Goal: Complete application form

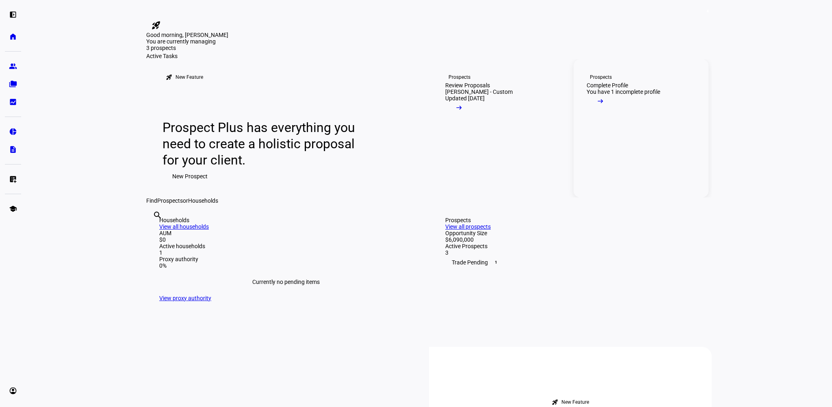
click at [604, 105] on mat-icon "arrow_right_alt" at bounding box center [600, 101] width 8 height 8
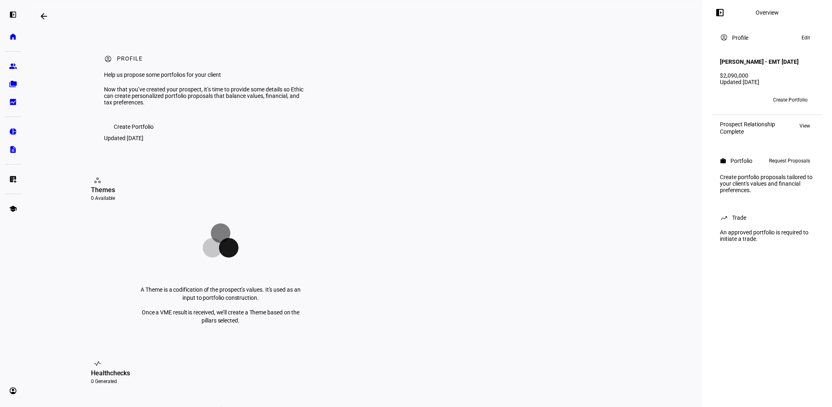
click at [789, 166] on span "Request Proposals" at bounding box center [789, 161] width 41 height 10
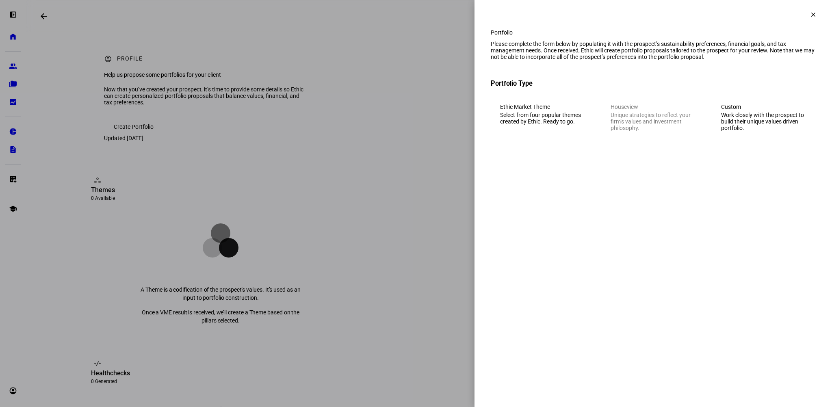
click at [574, 125] on div "Select from four popular themes created by Ethic. Ready to go." at bounding box center [542, 118] width 85 height 13
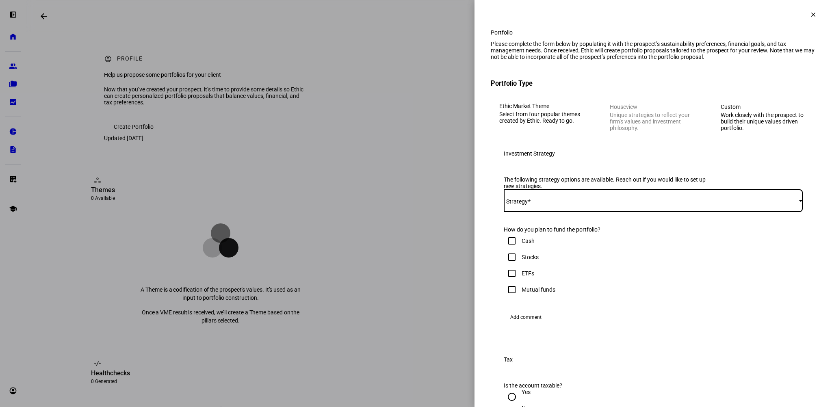
click at [567, 204] on span at bounding box center [651, 200] width 295 height 6
click at [582, 287] on span "Ethic Market Theme - Human Rights - Active Tax - IVV" at bounding box center [570, 288] width 133 height 6
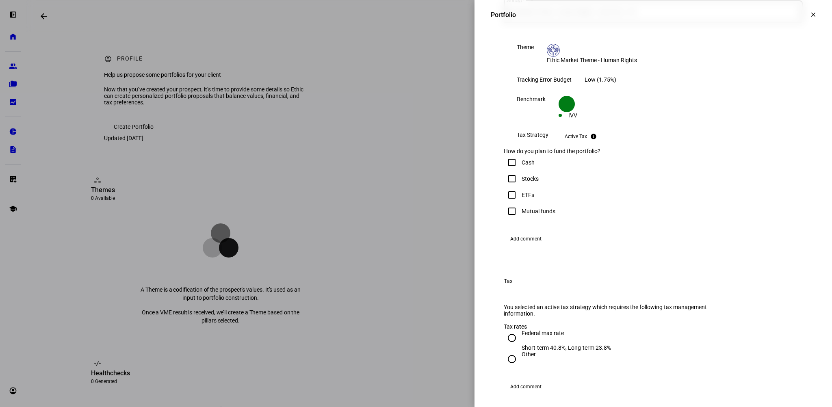
scroll to position [203, 0]
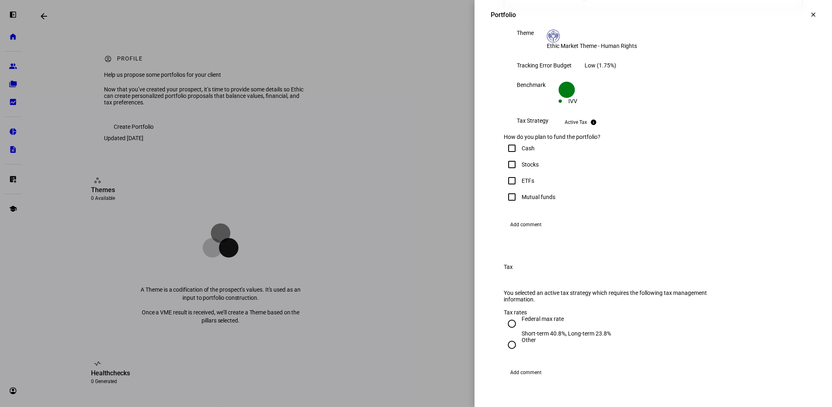
click at [506, 156] on input "Cash" at bounding box center [512, 148] width 16 height 16
checkbox input "true"
click at [504, 173] on input "Stocks" at bounding box center [512, 164] width 16 height 16
checkbox input "true"
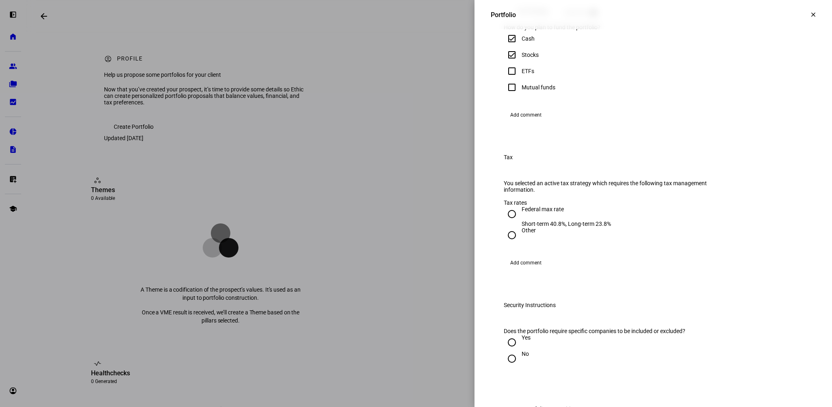
scroll to position [325, 0]
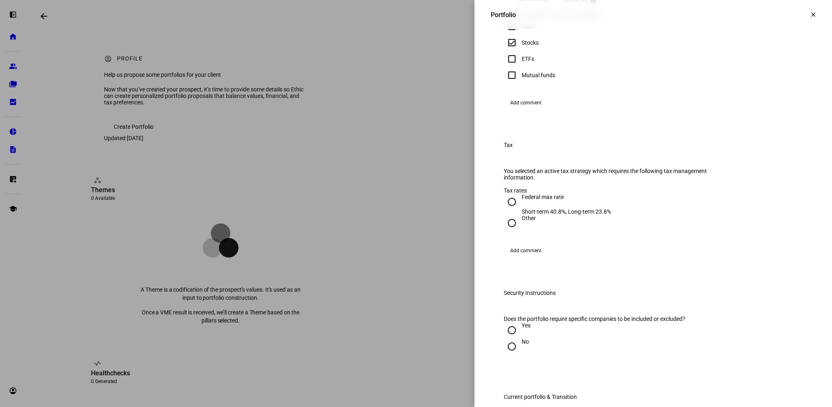
click at [505, 231] on input "Other" at bounding box center [512, 223] width 16 height 16
radio input "true"
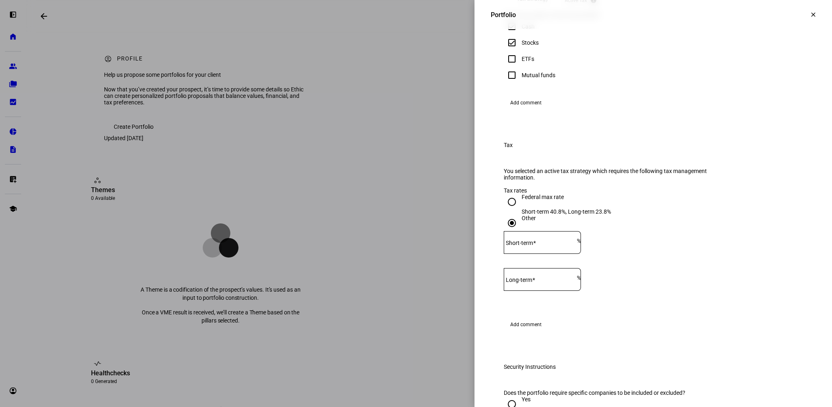
scroll to position [366, 0]
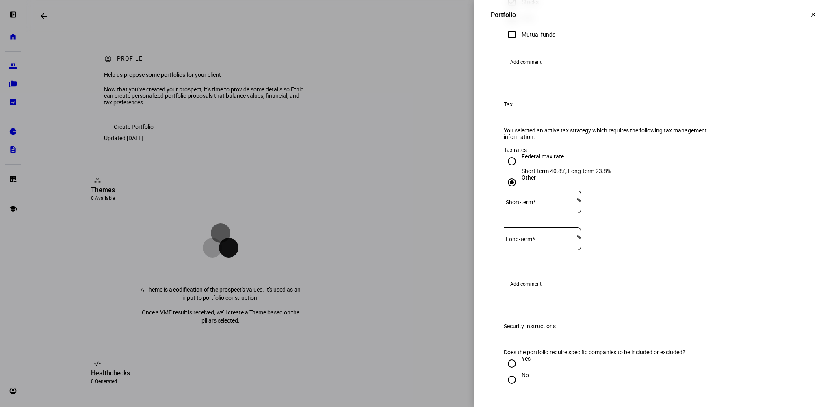
click at [577, 203] on input "Short-term" at bounding box center [540, 200] width 73 height 6
type input "38.8"
click at [504, 169] on input "Federal max rate Short-term 40.8%, Long-term 23.8%" at bounding box center [512, 161] width 16 height 16
radio input "true"
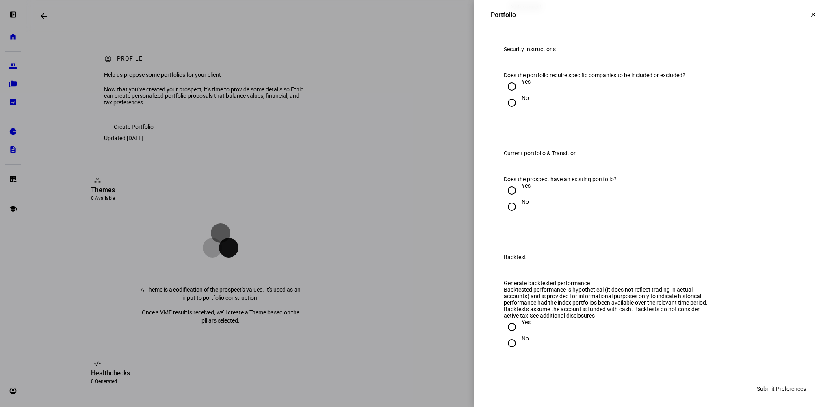
scroll to position [609, 0]
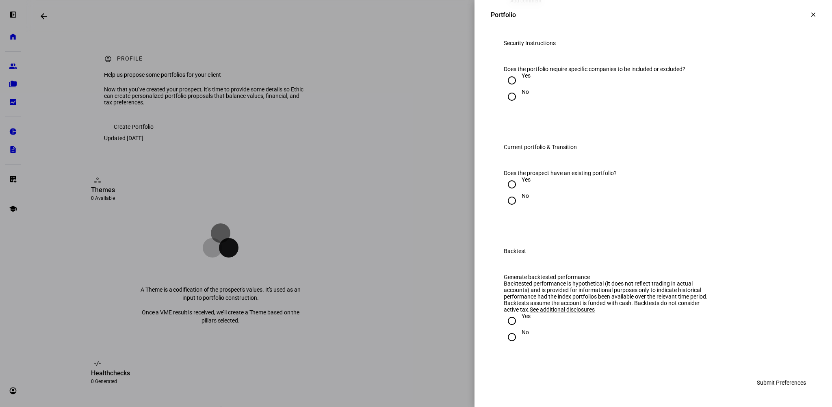
click at [809, 17] on mat-icon "clear" at bounding box center [812, 14] width 7 height 7
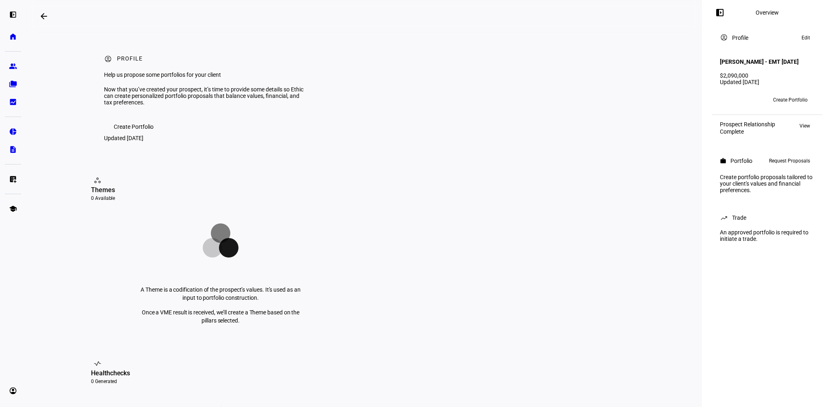
click at [806, 131] on span "View" at bounding box center [804, 126] width 11 height 10
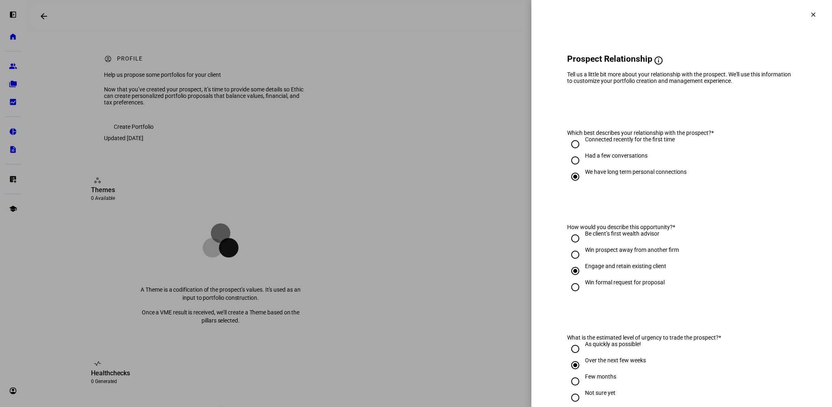
scroll to position [0, 0]
click at [809, 15] on mat-icon "clear" at bounding box center [812, 14] width 7 height 7
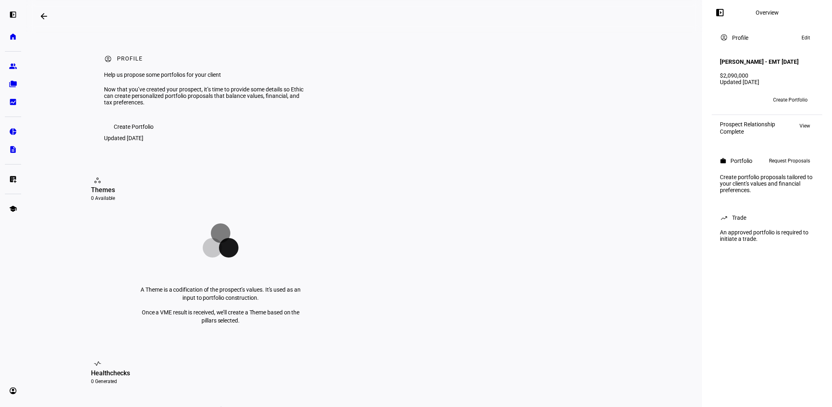
click at [43, 14] on mat-icon "arrow_backwards" at bounding box center [44, 16] width 10 height 10
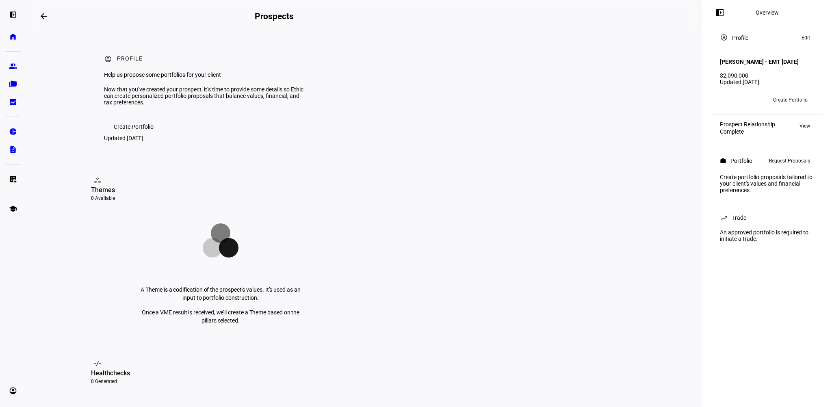
click at [44, 15] on mat-icon "arrow_backwards" at bounding box center [44, 16] width 10 height 10
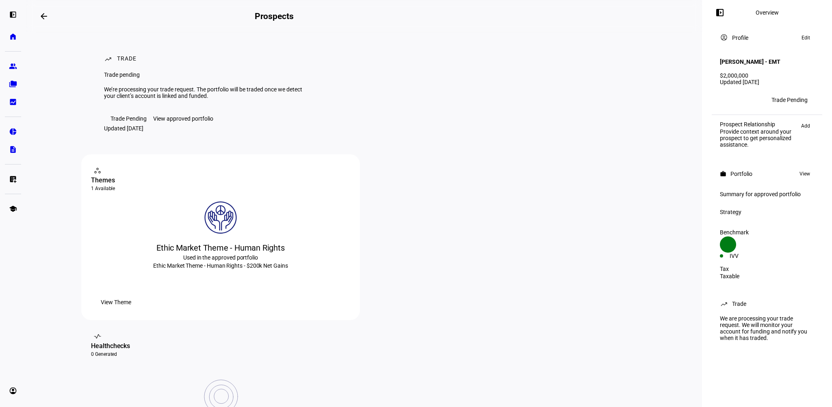
click at [800, 172] on span "View" at bounding box center [804, 174] width 11 height 10
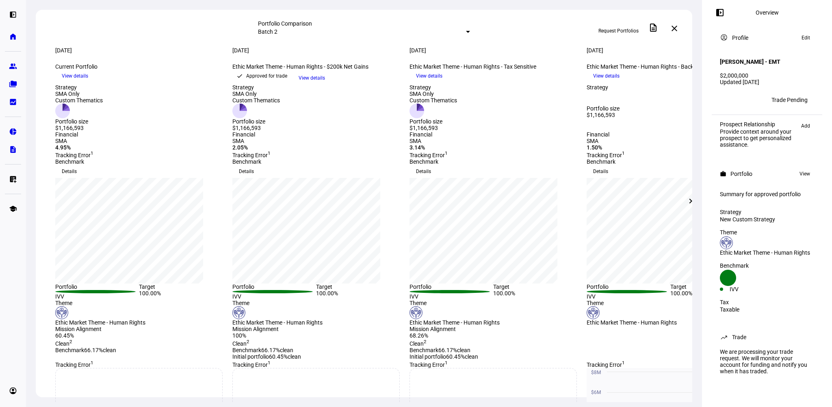
click at [325, 84] on span "View details" at bounding box center [312, 78] width 26 height 12
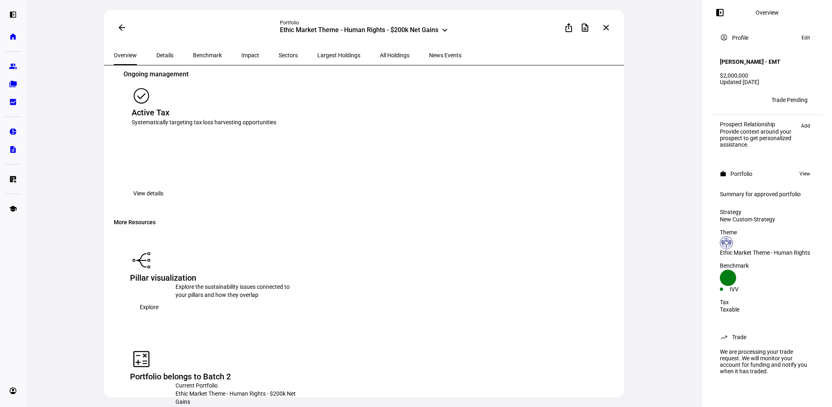
scroll to position [866, 0]
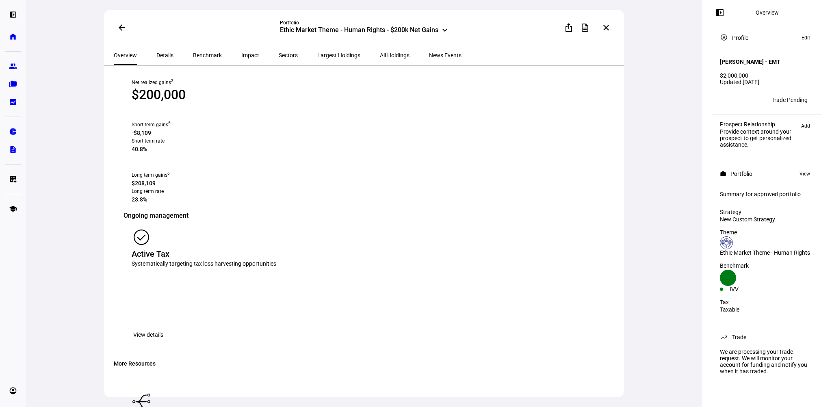
click at [163, 327] on span "View details" at bounding box center [148, 335] width 30 height 16
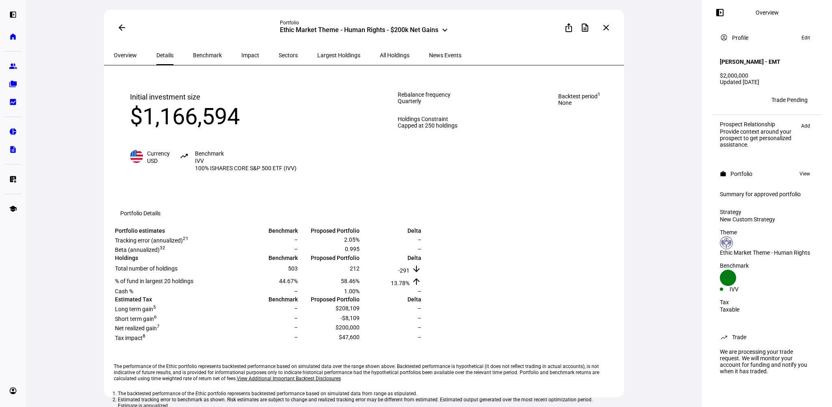
click at [380, 56] on span "All Holdings" at bounding box center [395, 55] width 30 height 6
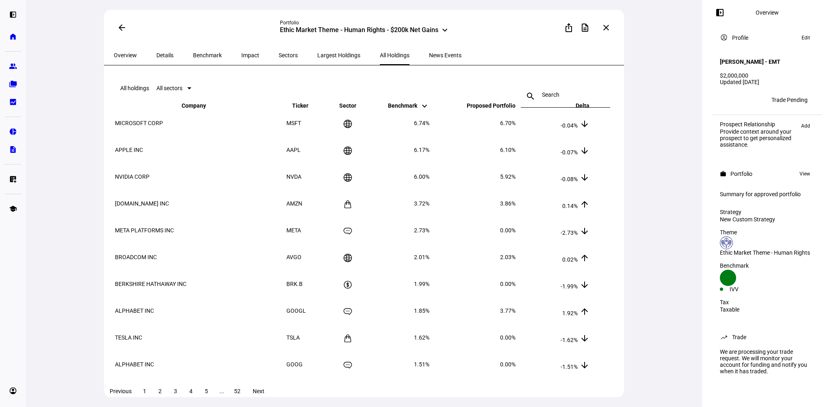
click at [317, 56] on span "Largest Holdings" at bounding box center [338, 55] width 43 height 6
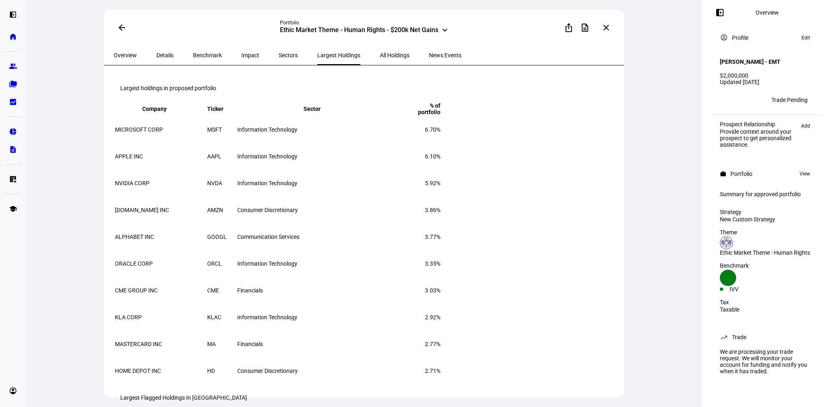
click at [164, 57] on span "Details" at bounding box center [164, 55] width 17 height 6
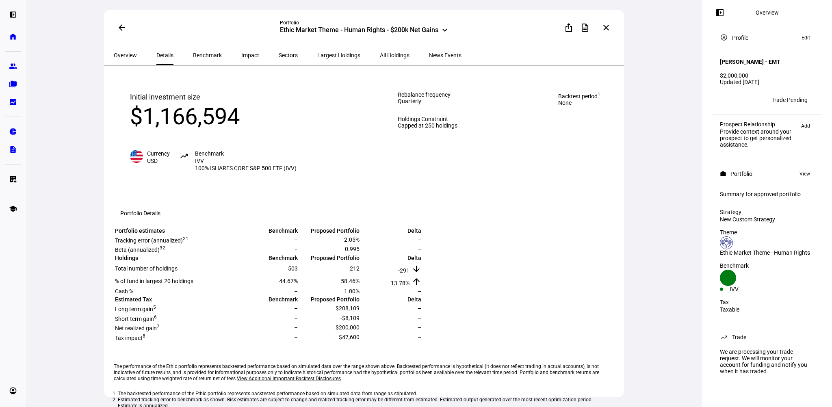
click at [121, 24] on span at bounding box center [121, 27] width 19 height 19
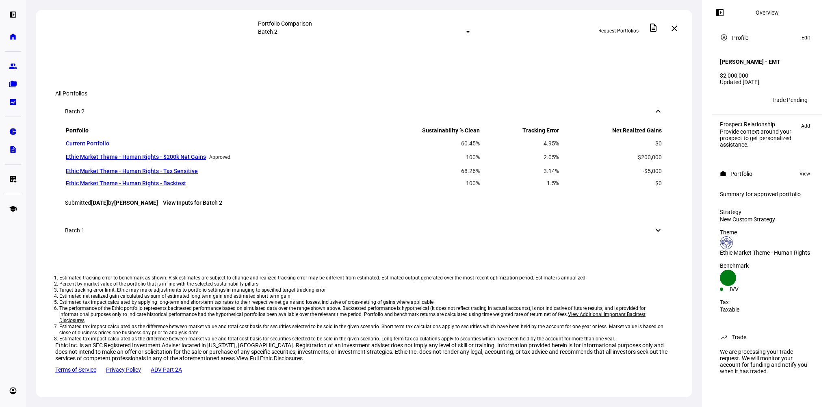
scroll to position [812, 0]
click at [184, 160] on link "Ethic Market Theme - Human Rights - $200k Net Gains" at bounding box center [136, 157] width 140 height 6
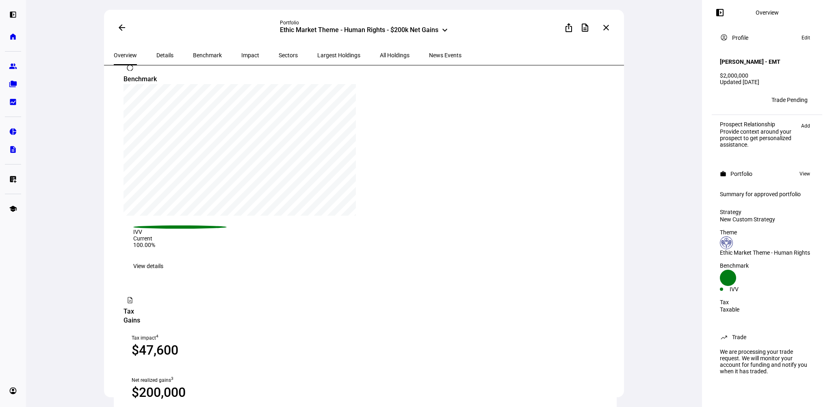
scroll to position [609, 0]
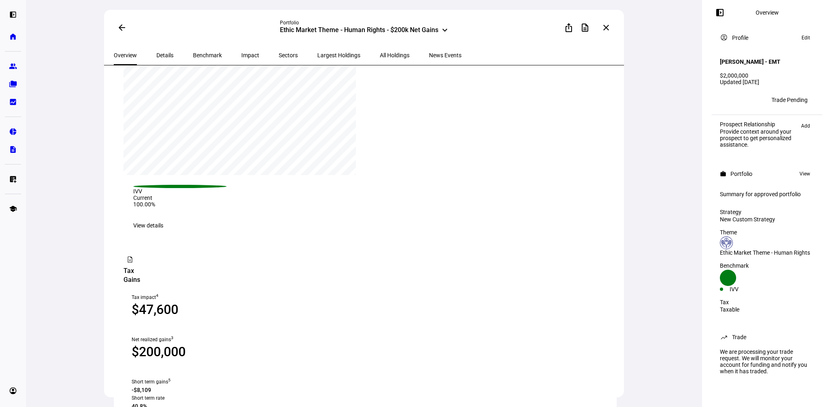
click at [163, 234] on span "View details" at bounding box center [148, 225] width 30 height 16
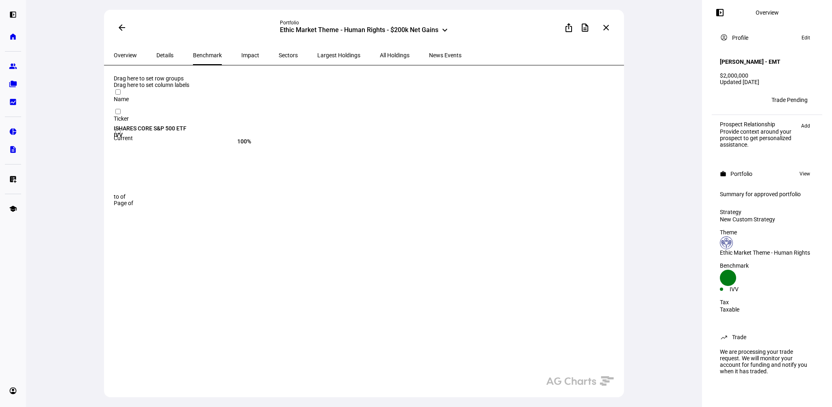
click at [123, 28] on mat-icon "arrow_back" at bounding box center [122, 28] width 10 height 10
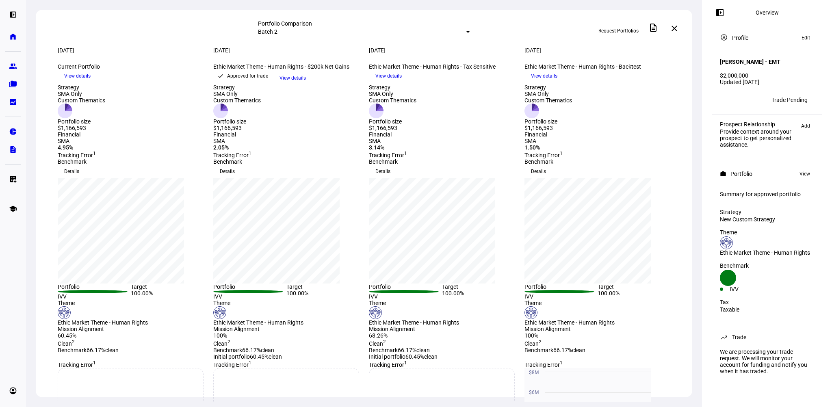
click at [306, 84] on span "View details" at bounding box center [292, 78] width 26 height 12
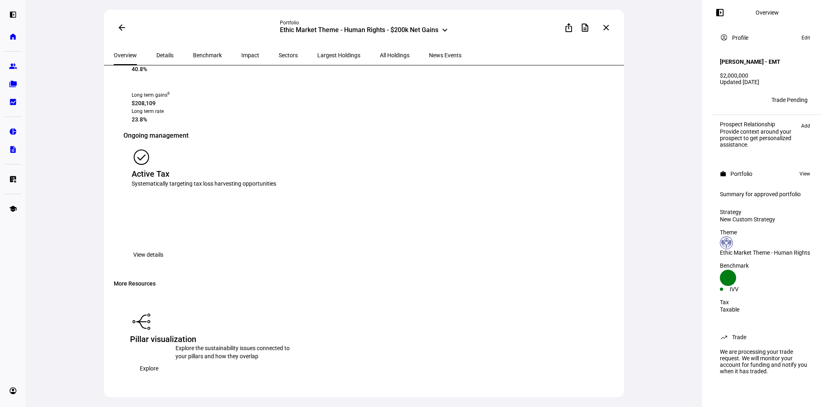
scroll to position [975, 0]
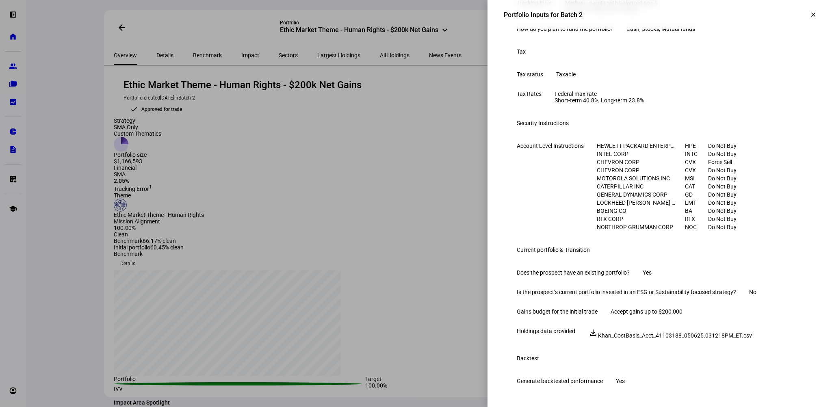
scroll to position [383, 0]
click at [556, 136] on eth-form-table-row "Account Level Instructions HEWLETT PACKARD ENTERPRISE CO HPE Do Not Buy INTEL C…" at bounding box center [660, 186] width 312 height 101
click at [809, 14] on mat-icon "clear" at bounding box center [812, 14] width 7 height 7
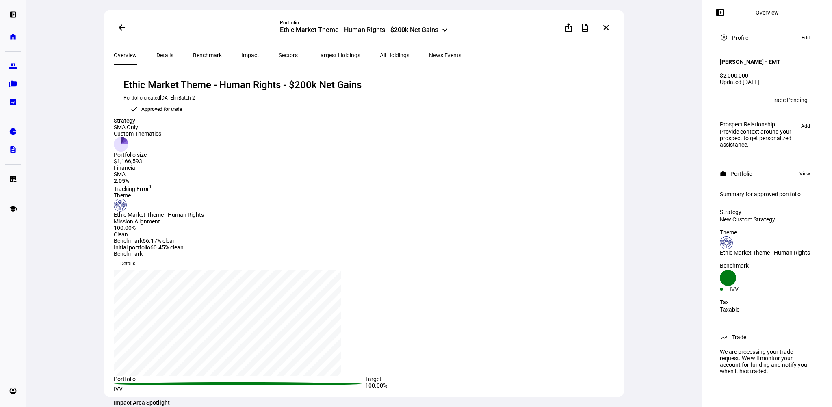
click at [115, 29] on span at bounding box center [121, 27] width 19 height 19
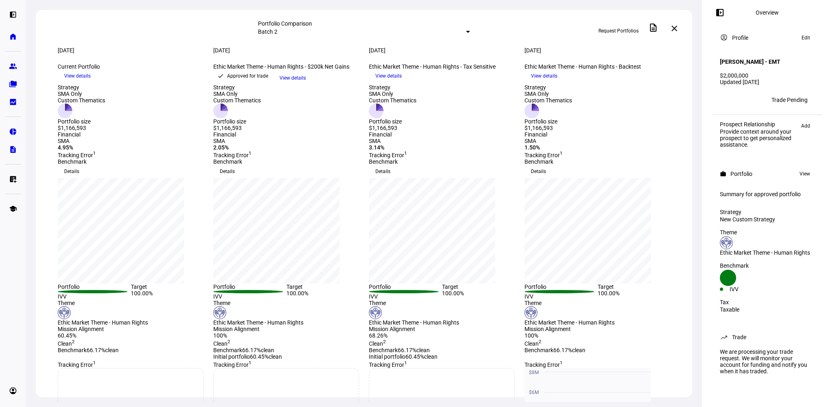
click at [675, 29] on mat-icon "close" at bounding box center [674, 29] width 10 height 10
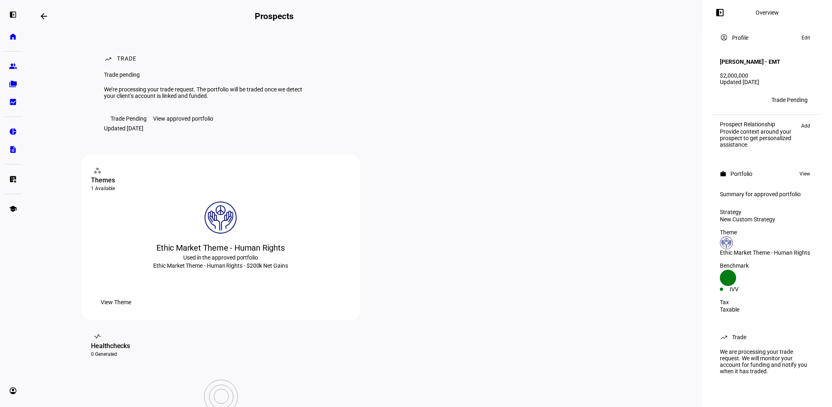
click at [42, 15] on mat-icon "arrow_backwards" at bounding box center [44, 16] width 10 height 10
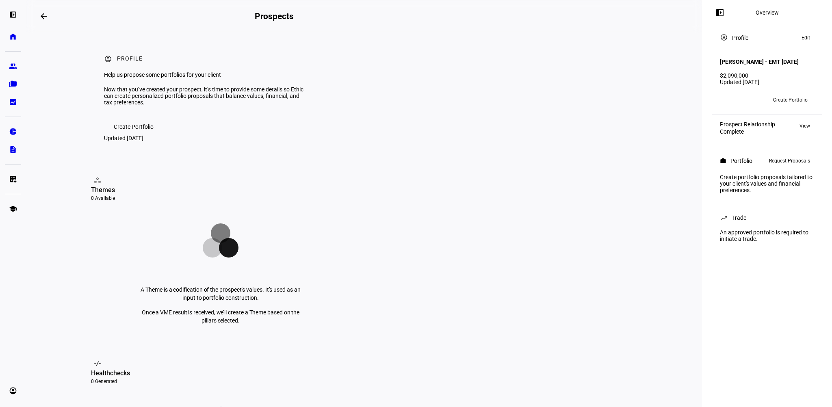
click at [797, 166] on span "Request Proposals" at bounding box center [789, 161] width 41 height 10
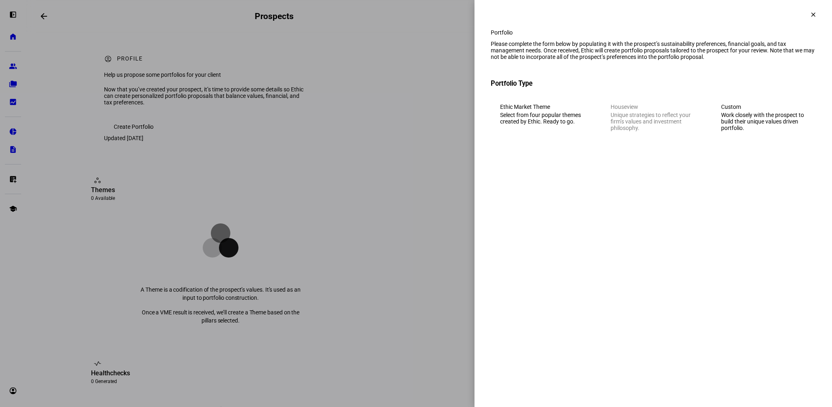
click at [548, 125] on div "Select from four popular themes created by Ethic. Ready to go." at bounding box center [542, 118] width 85 height 13
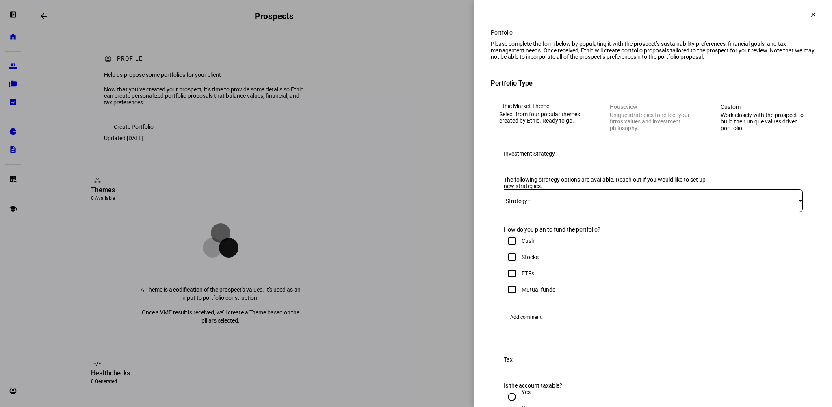
click at [565, 204] on span at bounding box center [651, 200] width 295 height 6
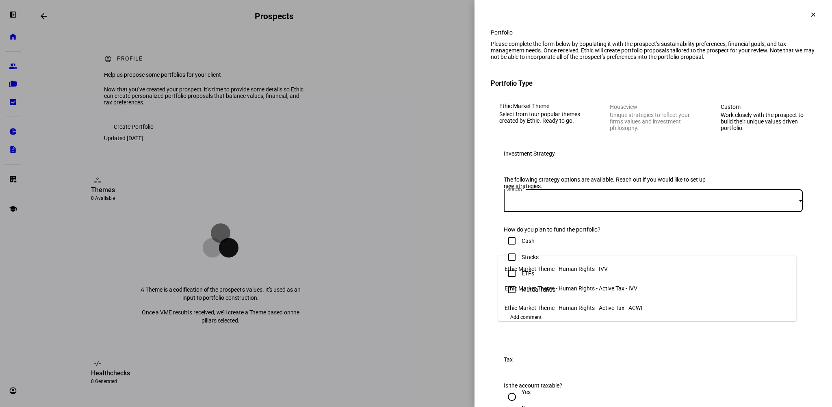
click at [582, 286] on span "Ethic Market Theme - Human Rights - Active Tax - IVV" at bounding box center [570, 288] width 133 height 6
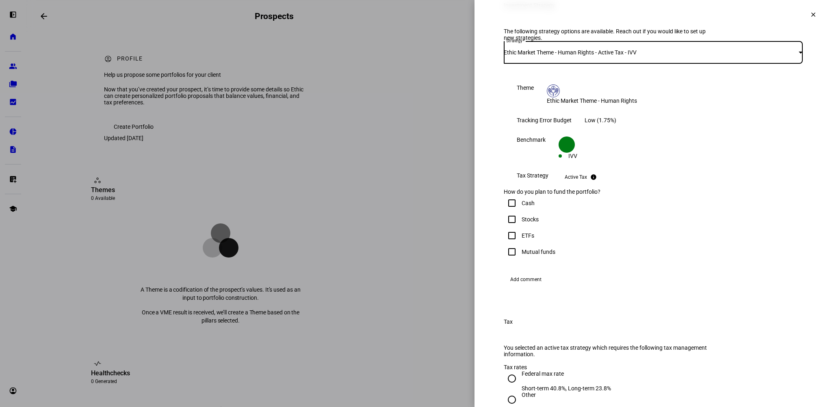
scroll to position [162, 0]
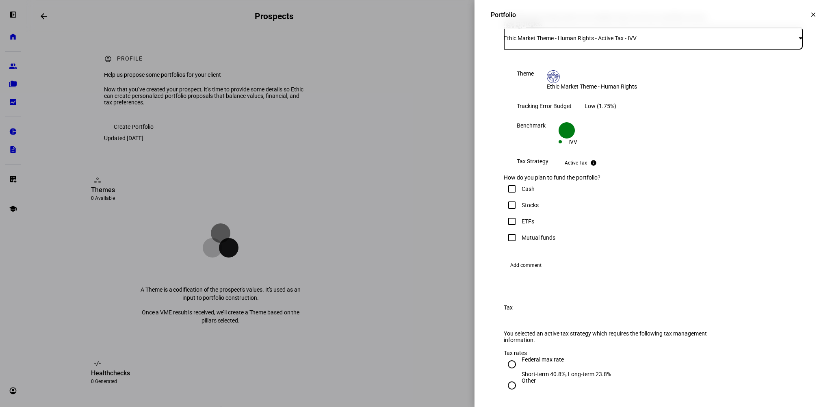
click at [507, 197] on input "Cash" at bounding box center [512, 189] width 16 height 16
checkbox input "true"
click at [508, 213] on input "Stocks" at bounding box center [512, 205] width 16 height 16
checkbox input "true"
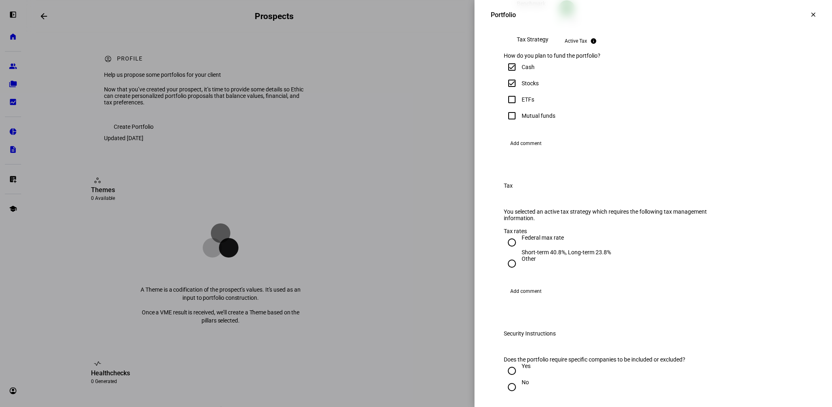
scroll to position [325, 0]
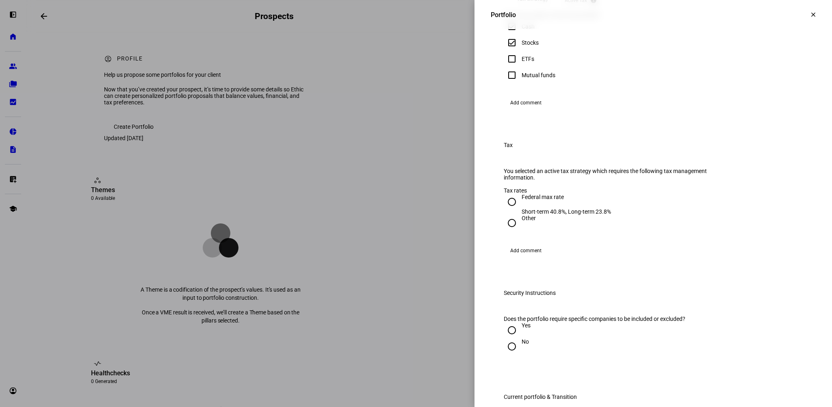
click at [508, 210] on input "Federal max rate Short-term 40.8%, Long-term 23.8%" at bounding box center [512, 202] width 16 height 16
radio input "true"
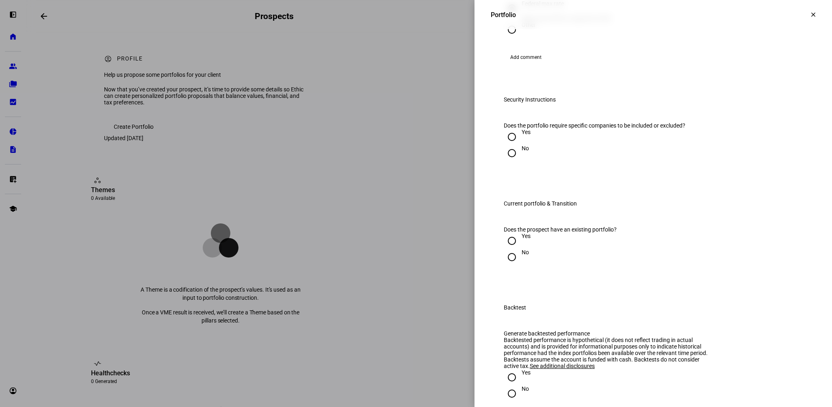
scroll to position [528, 0]
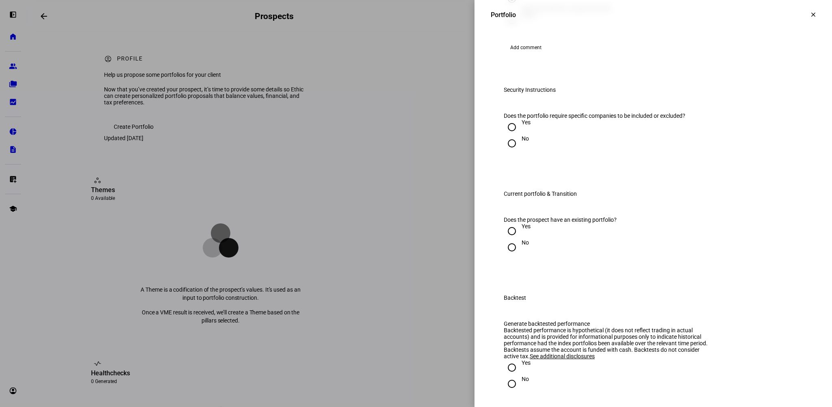
click at [507, 135] on input "Yes" at bounding box center [512, 127] width 16 height 16
radio input "true"
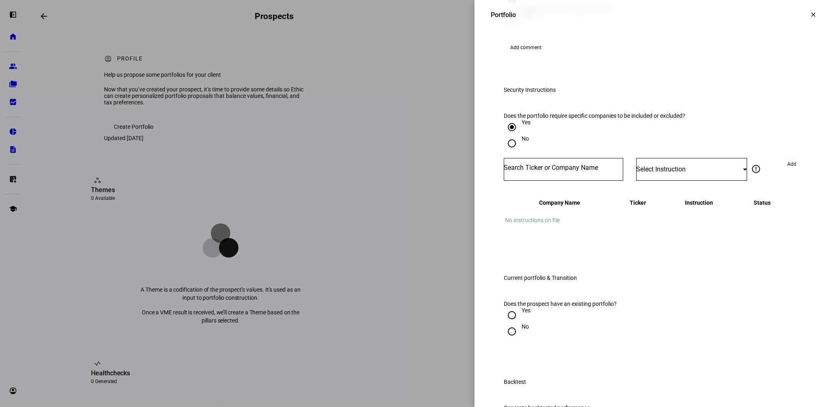
click at [541, 171] on input "Number" at bounding box center [563, 167] width 119 height 6
type input "msft"
click at [545, 296] on div "MICROSOFT CORP" at bounding box center [531, 293] width 55 height 9
click at [735, 181] on div "Select Instruction" at bounding box center [691, 169] width 111 height 23
click at [695, 366] on mat-option "Force Sell" at bounding box center [685, 373] width 110 height 19
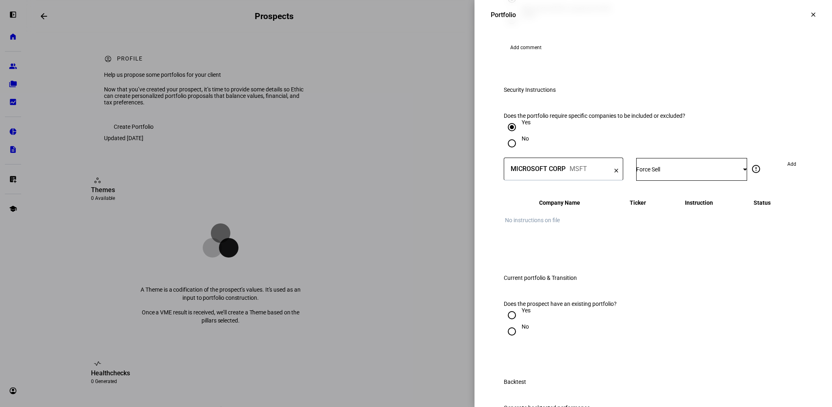
click at [787, 171] on span "Add" at bounding box center [791, 164] width 9 height 13
click at [595, 171] on input "Number" at bounding box center [563, 167] width 119 height 6
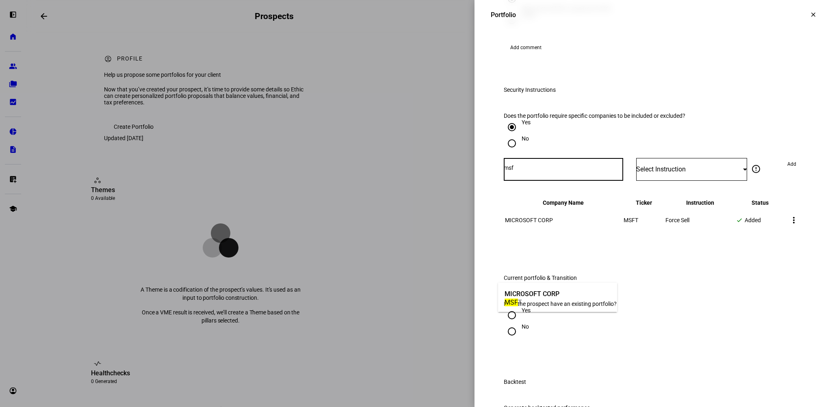
type input "msf"
click at [569, 294] on mat-option "MICROSOFT CORP MSF T" at bounding box center [557, 297] width 119 height 23
click at [743, 170] on div at bounding box center [745, 169] width 4 height 2
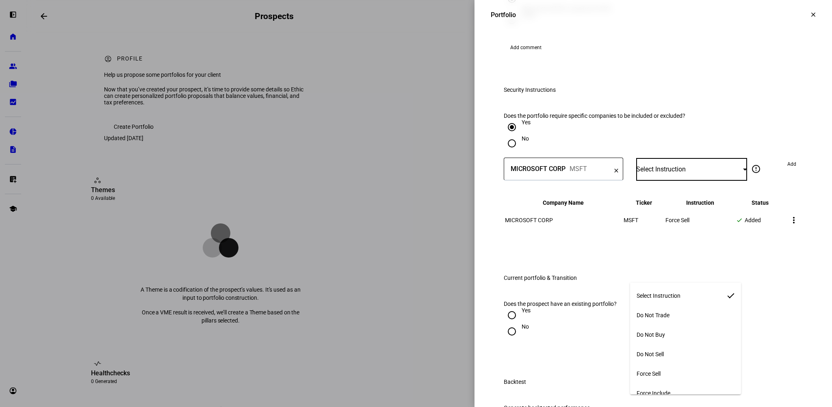
click at [690, 330] on mat-option "Do Not Buy" at bounding box center [685, 334] width 110 height 19
click at [787, 171] on span "Add" at bounding box center [791, 164] width 9 height 13
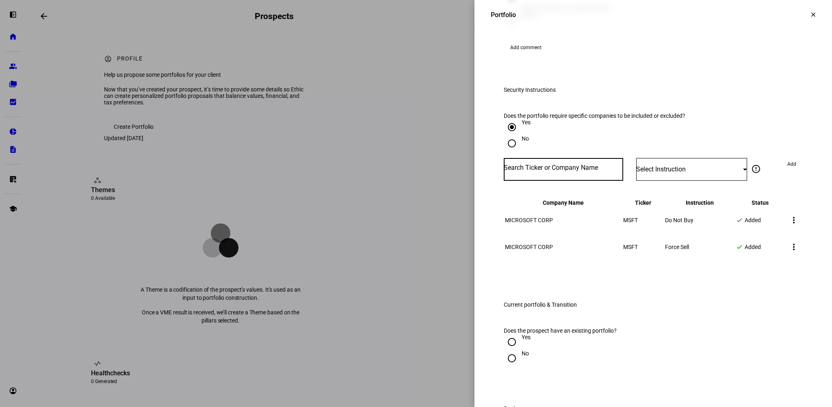
click at [544, 171] on input "Number" at bounding box center [563, 167] width 119 height 6
type input "hewl"
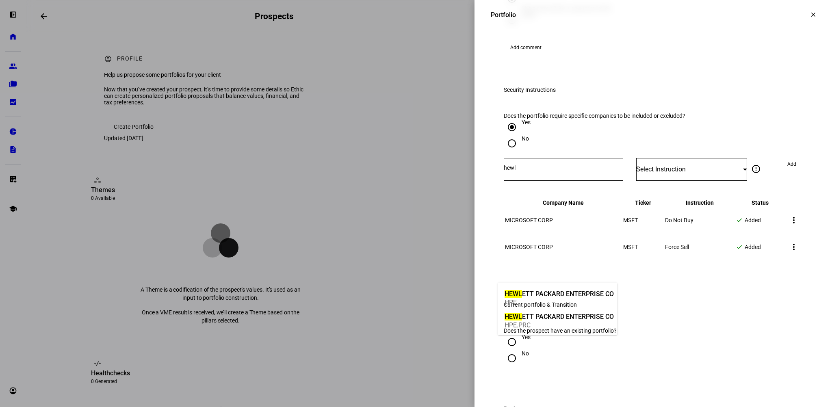
click at [552, 294] on div "HEWL ETT PACKARD ENTERPRISE CO" at bounding box center [558, 293] width 109 height 9
click at [655, 173] on span "Select Instruction" at bounding box center [661, 169] width 50 height 8
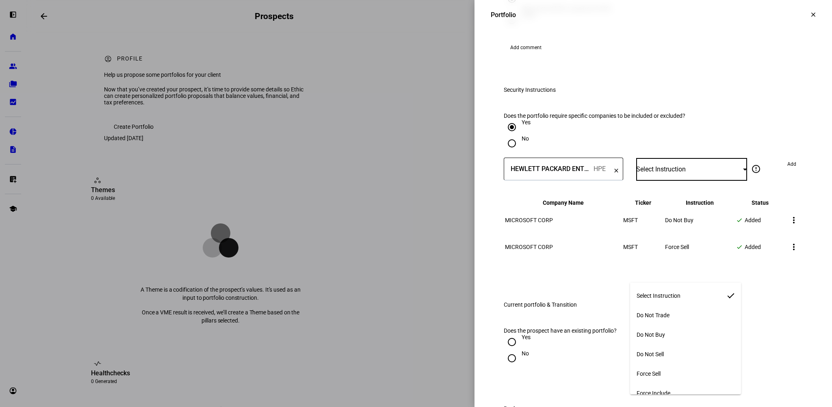
click at [671, 328] on mat-option "Do Not Buy" at bounding box center [685, 334] width 110 height 19
click at [788, 171] on span "Add" at bounding box center [791, 164] width 9 height 13
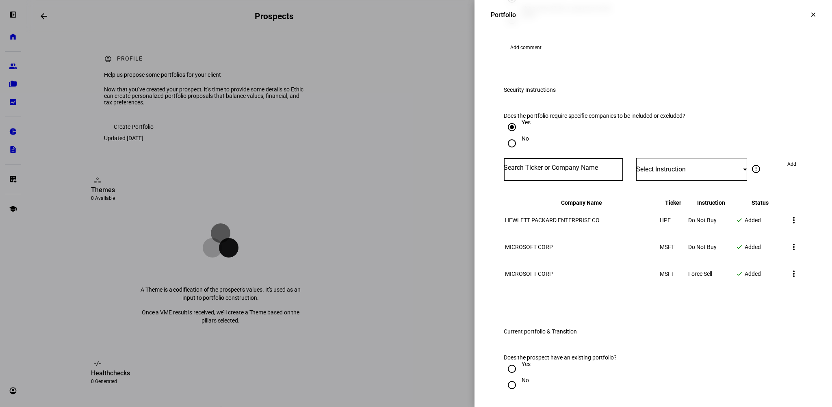
click at [563, 171] on input "Number" at bounding box center [563, 167] width 119 height 6
click at [532, 171] on input "Number" at bounding box center [563, 167] width 119 height 6
type input "intc"
click at [532, 291] on div "INTEL CORP" at bounding box center [522, 293] width 36 height 9
click at [684, 173] on span "Select Instruction" at bounding box center [661, 169] width 50 height 8
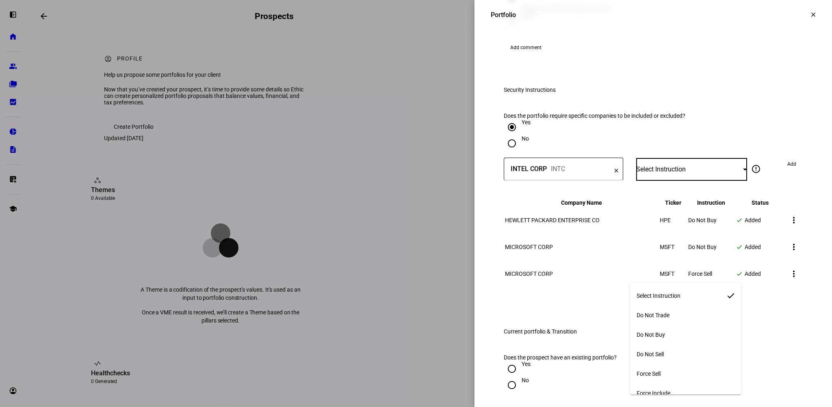
click at [665, 331] on span "Do Not Buy" at bounding box center [650, 334] width 28 height 6
click at [787, 171] on span "Add" at bounding box center [791, 164] width 9 height 13
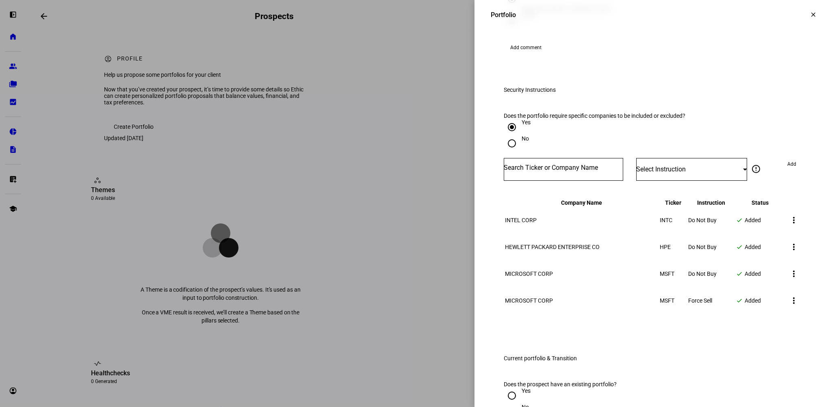
click at [590, 171] on input "Number" at bounding box center [563, 167] width 119 height 6
type input "chevr"
click at [554, 296] on div "CHEVR ON CORP CVX" at bounding box center [528, 297] width 52 height 28
click at [731, 181] on div "Select Instruction" at bounding box center [691, 169] width 111 height 23
click at [686, 367] on mat-option "Force Sell" at bounding box center [685, 373] width 110 height 19
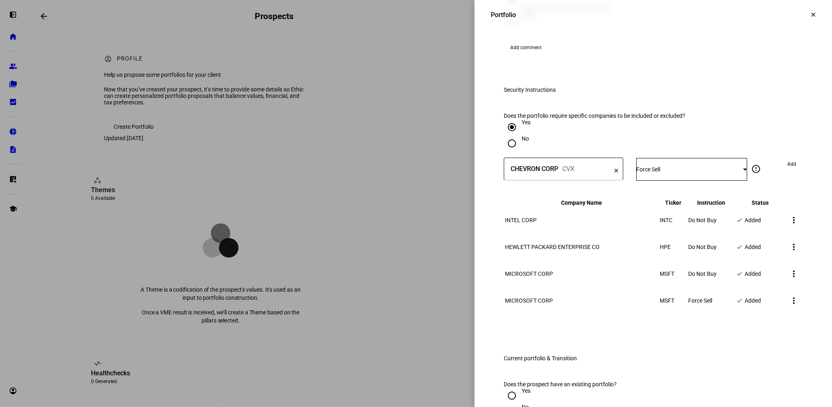
click at [787, 171] on span "Add" at bounding box center [791, 164] width 9 height 13
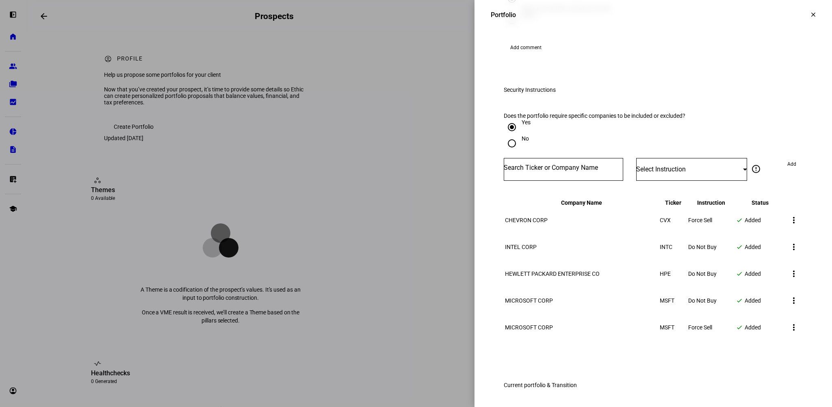
click at [559, 171] on input "Number" at bounding box center [563, 167] width 119 height 6
type input "cvx"
click at [558, 294] on mat-option "CHEVRON CORP CVX" at bounding box center [557, 297] width 119 height 23
click at [657, 173] on span "Select Instruction" at bounding box center [661, 169] width 50 height 8
click at [665, 331] on span "Do Not Buy" at bounding box center [650, 334] width 28 height 6
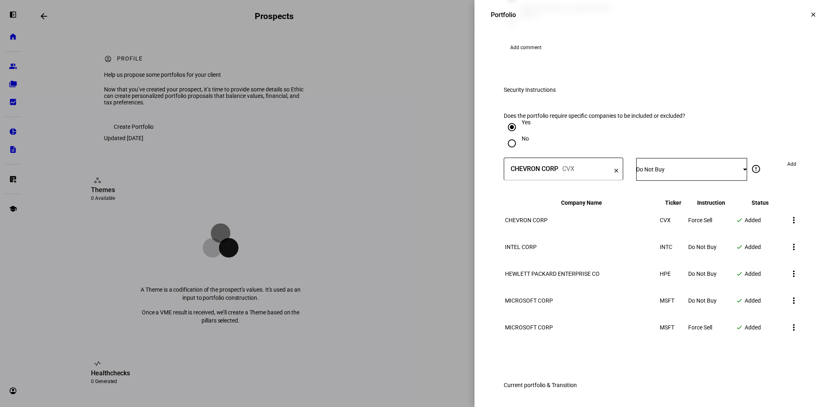
click at [787, 171] on span "Add" at bounding box center [791, 164] width 9 height 13
click at [541, 171] on input "Number" at bounding box center [563, 167] width 119 height 6
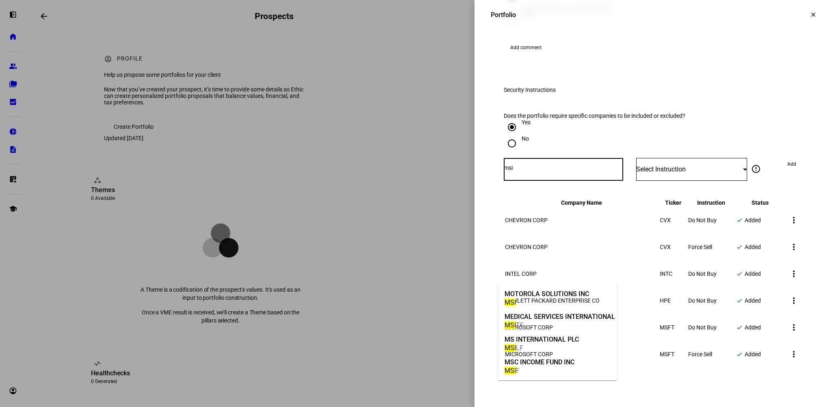
type input "msi"
click at [553, 293] on div "MOTOROLA SOLUTIONS INC" at bounding box center [546, 293] width 84 height 9
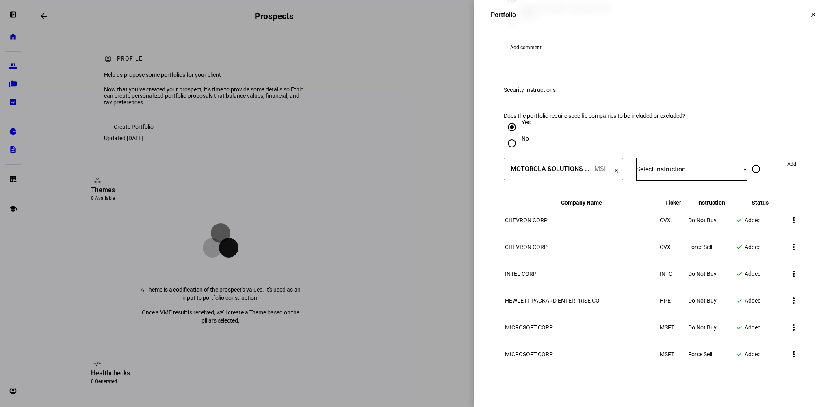
click at [667, 173] on span "Select Instruction" at bounding box center [661, 169] width 50 height 8
click at [673, 329] on mat-option "Do Not Buy" at bounding box center [685, 334] width 110 height 19
click at [790, 171] on span at bounding box center [792, 164] width 22 height 13
click at [533, 171] on input "Number" at bounding box center [563, 167] width 119 height 6
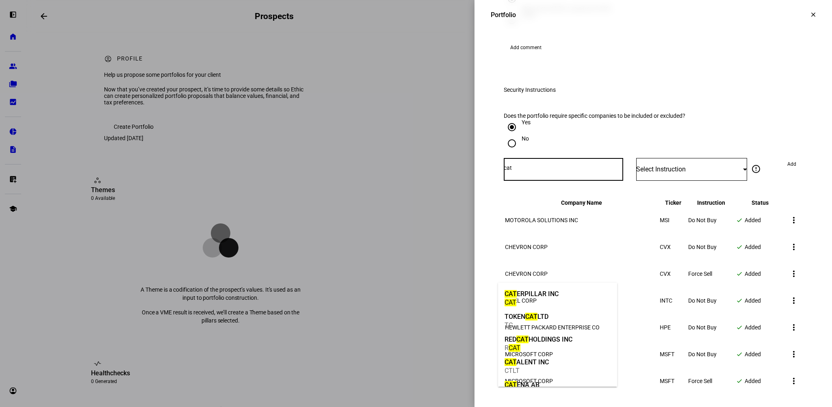
type input "cat"
click at [554, 298] on div "CAT ERPILLAR INC" at bounding box center [531, 293] width 54 height 9
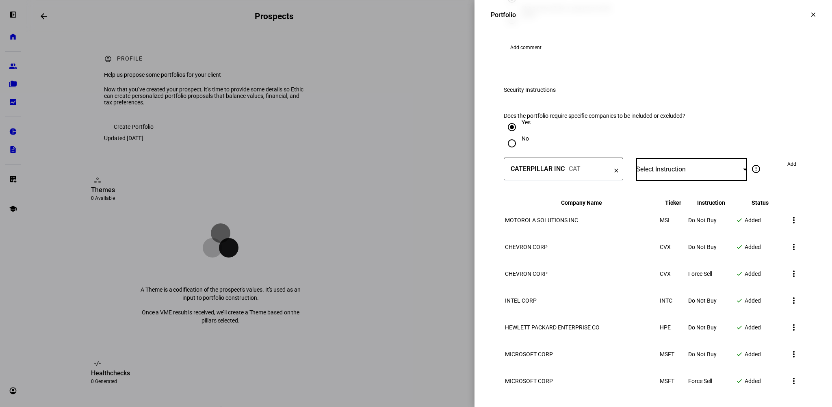
click at [689, 173] on div "Select Instruction" at bounding box center [689, 169] width 107 height 8
click at [675, 365] on mat-option "Force Sell" at bounding box center [685, 373] width 110 height 19
click at [787, 171] on span "Add" at bounding box center [791, 164] width 9 height 13
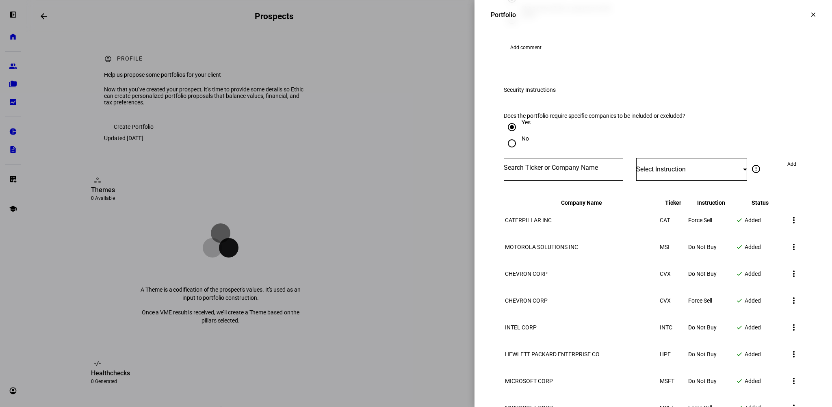
click at [575, 171] on input "Number" at bounding box center [563, 167] width 119 height 6
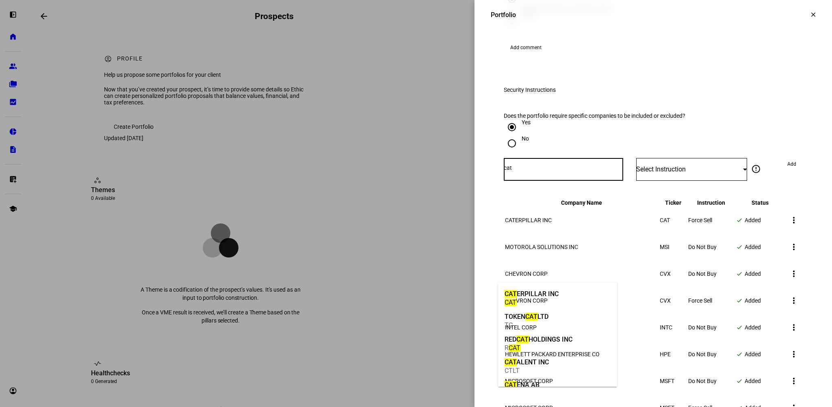
type input "cat"
click at [564, 294] on mat-option "CAT ERPILLAR INC CAT" at bounding box center [557, 297] width 119 height 23
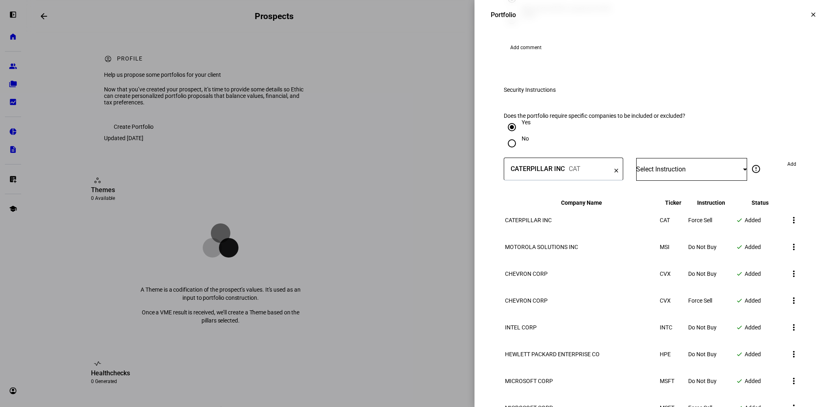
click at [653, 173] on span "Select Instruction" at bounding box center [661, 169] width 50 height 8
click at [665, 331] on span "Do Not Buy" at bounding box center [650, 334] width 28 height 6
click at [787, 171] on span "Add" at bounding box center [791, 164] width 9 height 13
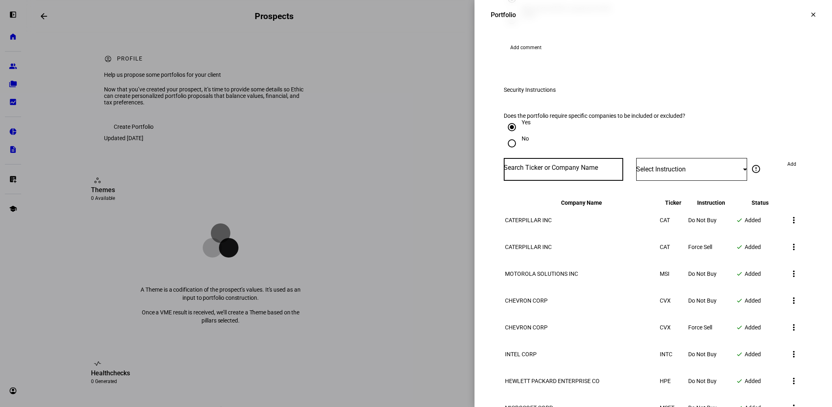
click at [549, 171] on input "Number" at bounding box center [563, 167] width 119 height 6
type input "d"
type input "general dy"
click at [549, 295] on div "GENERAL DY NAMICS CORP" at bounding box center [544, 293] width 81 height 9
click at [665, 173] on span "Select Instruction" at bounding box center [661, 169] width 50 height 8
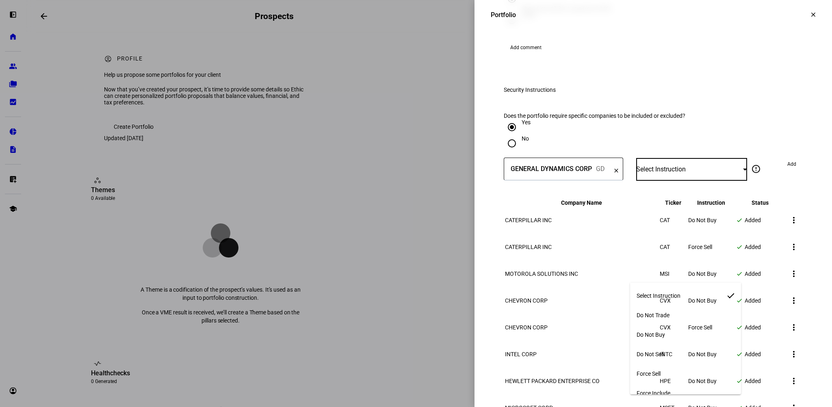
click at [669, 329] on mat-option "Do Not Buy" at bounding box center [685, 334] width 110 height 19
click at [781, 171] on span at bounding box center [792, 164] width 22 height 13
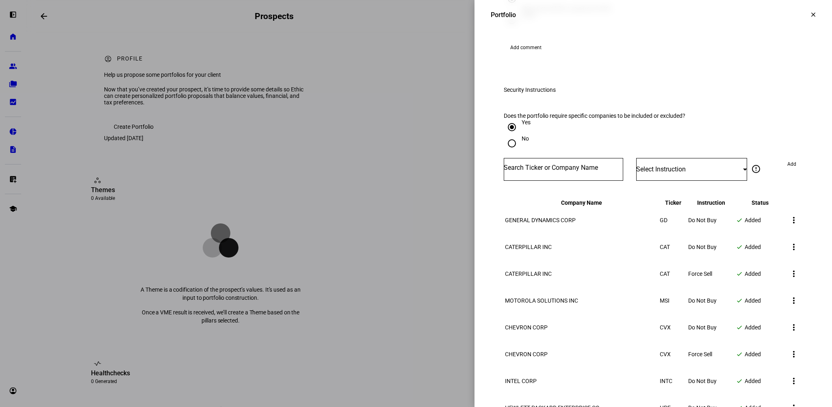
click at [545, 171] on input "Number" at bounding box center [563, 167] width 119 height 6
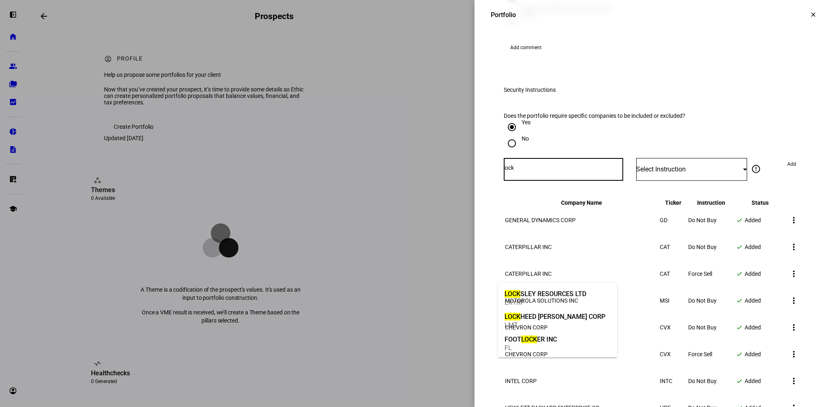
type input "lock"
click at [558, 316] on div "LOCK HEED [PERSON_NAME] CORP" at bounding box center [554, 316] width 101 height 9
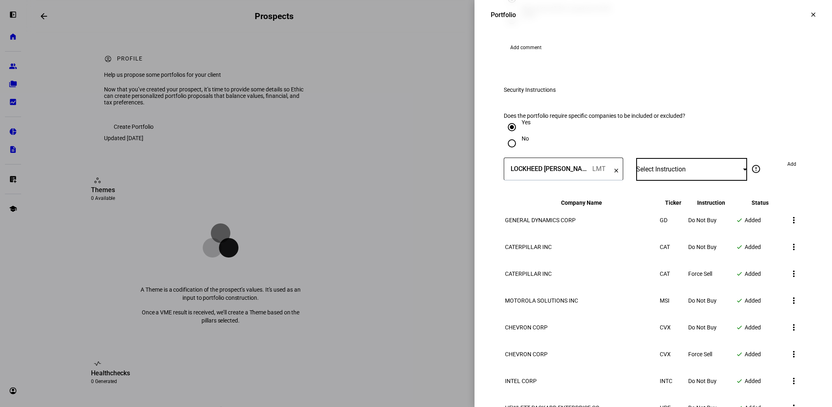
click at [677, 173] on span "Select Instruction" at bounding box center [661, 169] width 50 height 8
click at [669, 327] on mat-option "Do Not Buy" at bounding box center [685, 334] width 110 height 19
click at [789, 171] on span "Add" at bounding box center [791, 164] width 9 height 13
click at [567, 171] on input "Number" at bounding box center [563, 167] width 119 height 6
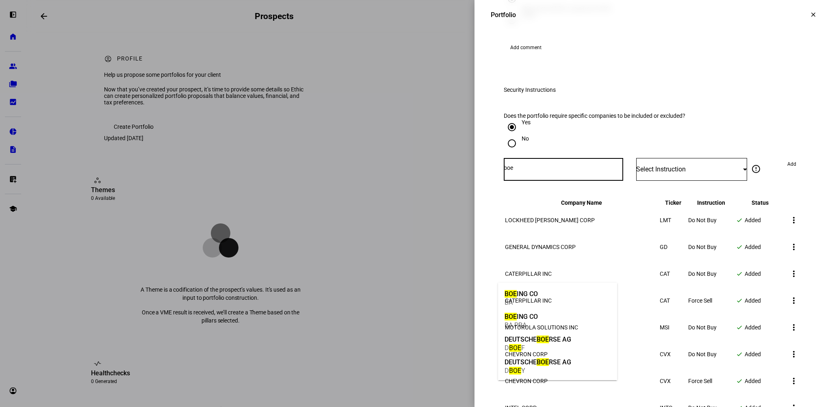
type input "boe"
click at [541, 295] on mat-option "BOE ING CO BA" at bounding box center [557, 297] width 119 height 23
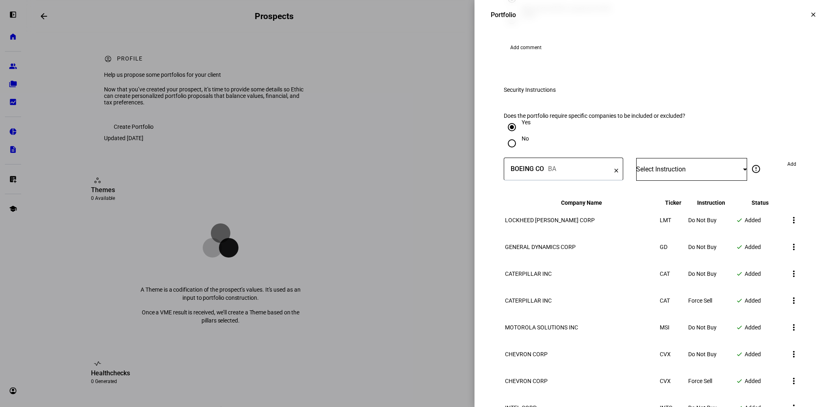
click at [657, 173] on span "Select Instruction" at bounding box center [661, 169] width 50 height 8
click at [664, 331] on span "Do Not Buy" at bounding box center [650, 334] width 28 height 6
click at [789, 171] on span "Add" at bounding box center [791, 164] width 9 height 13
click at [532, 171] on input "Number" at bounding box center [563, 167] width 119 height 6
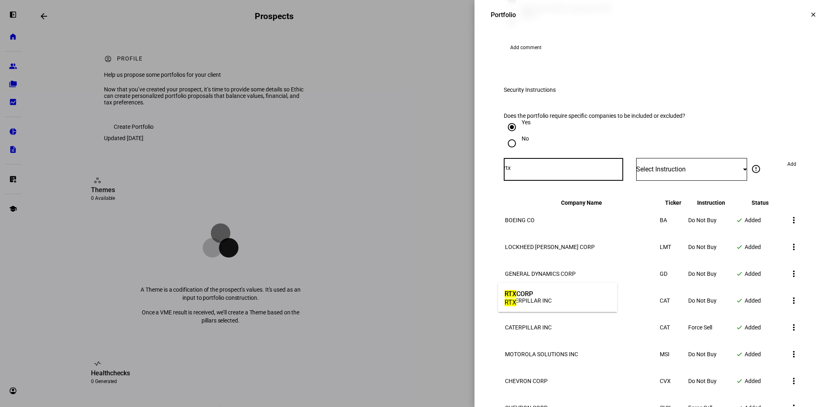
type input "rtx"
click at [539, 299] on mat-option "RTX CORP RTX" at bounding box center [557, 297] width 119 height 23
click at [743, 170] on div at bounding box center [745, 169] width 4 height 2
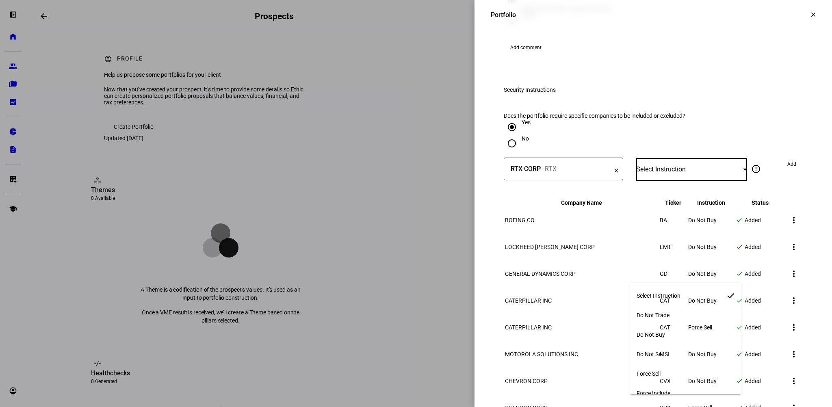
click at [691, 332] on mat-option "Do Not Buy" at bounding box center [685, 334] width 110 height 19
click at [787, 171] on span "Add" at bounding box center [791, 164] width 9 height 13
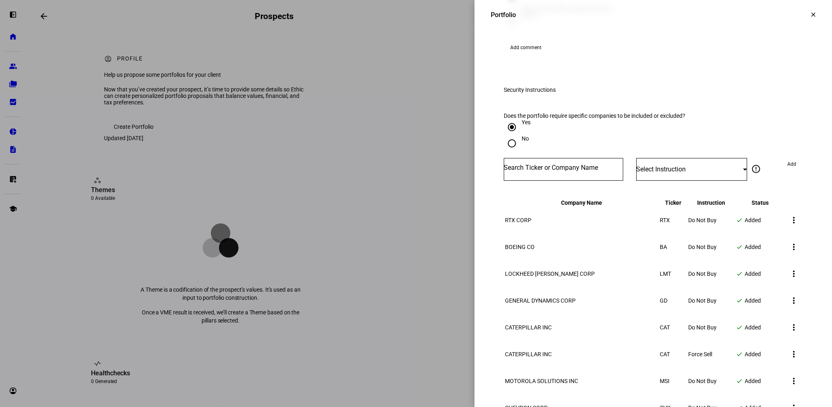
click at [545, 171] on input "Number" at bounding box center [563, 167] width 119 height 6
type input "northr"
click at [536, 326] on div "NOC" at bounding box center [547, 325] width 87 height 8
click at [674, 173] on span "Select Instruction" at bounding box center [661, 169] width 50 height 8
click at [669, 327] on mat-option "Do Not Buy" at bounding box center [685, 334] width 110 height 19
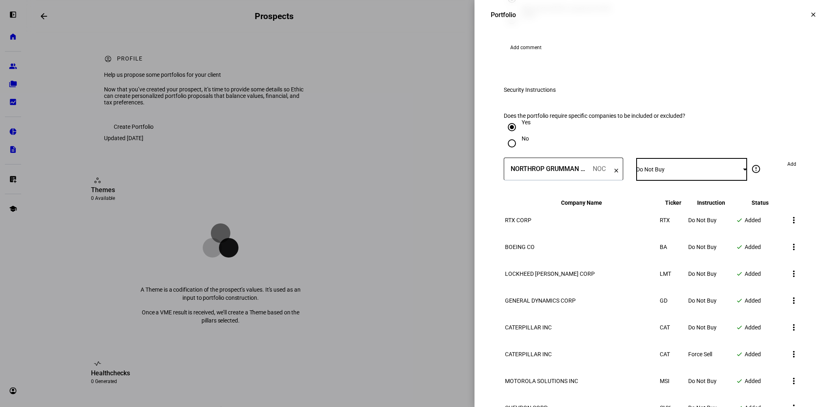
click at [791, 171] on span at bounding box center [792, 164] width 22 height 13
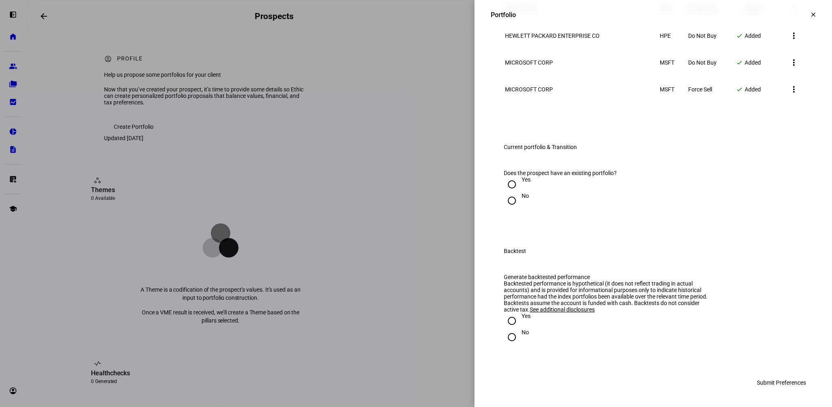
scroll to position [1097, 0]
click at [508, 193] on input "Yes" at bounding box center [512, 184] width 16 height 16
radio input "true"
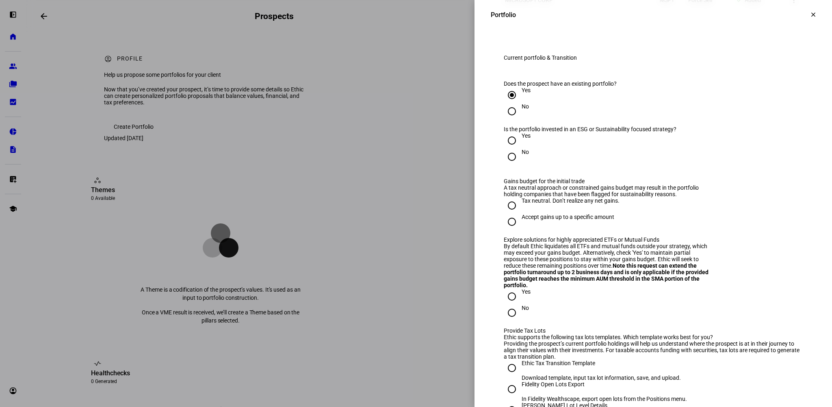
click at [505, 165] on input "No" at bounding box center [512, 157] width 16 height 16
radio input "true"
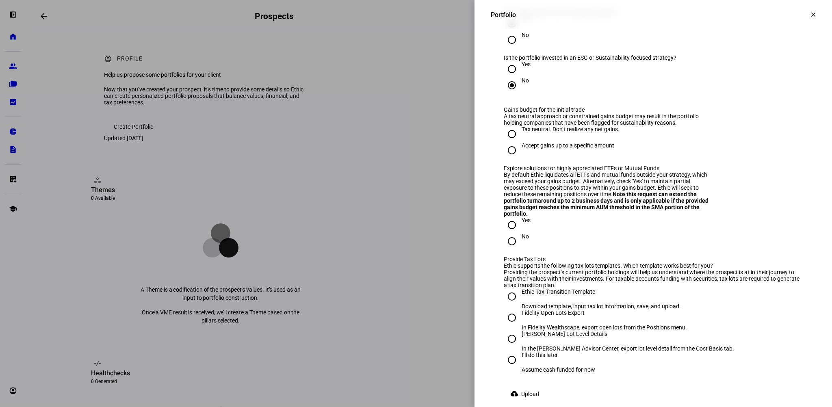
scroll to position [1178, 0]
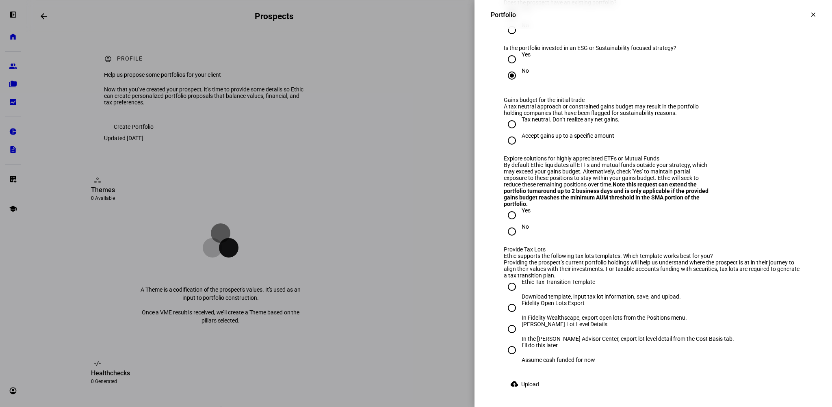
click at [504, 149] on input "Accept gains up to a specific amount" at bounding box center [512, 140] width 16 height 16
radio input "true"
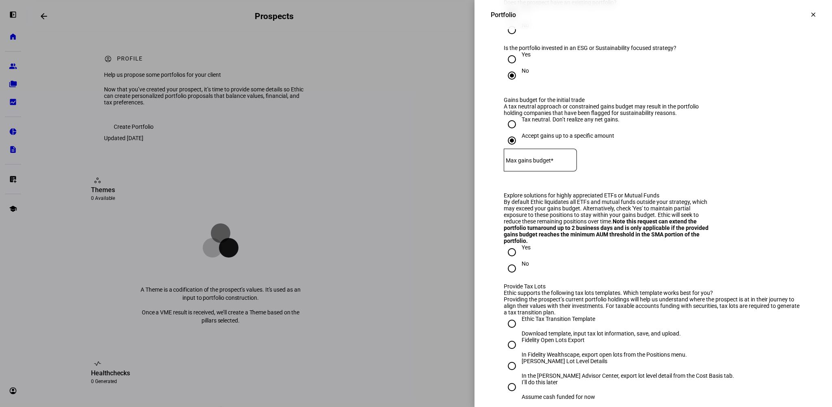
click at [527, 164] on mat-label "Max gains budget*" at bounding box center [530, 160] width 48 height 6
type input "200,000"
click at [671, 179] on eth-form-field-wrapper "Max gains budget* $ 200,000" at bounding box center [653, 164] width 299 height 30
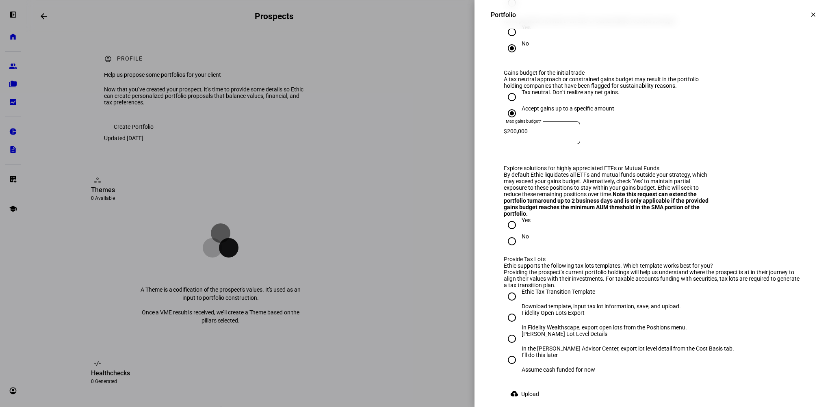
scroll to position [1300, 0]
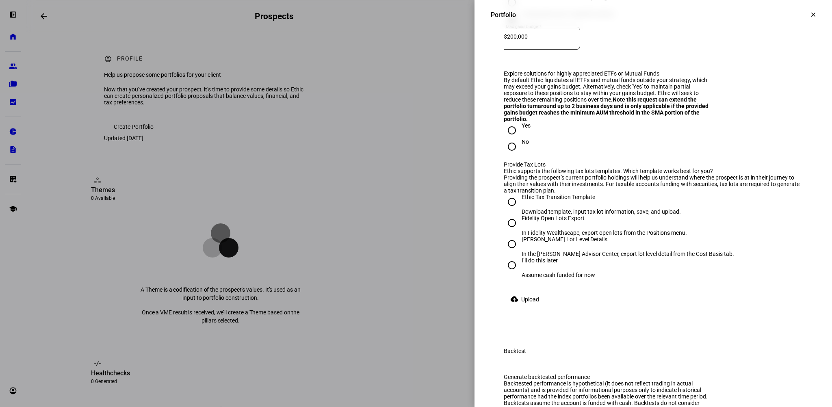
click at [506, 155] on input "No" at bounding box center [512, 146] width 16 height 16
radio input "true"
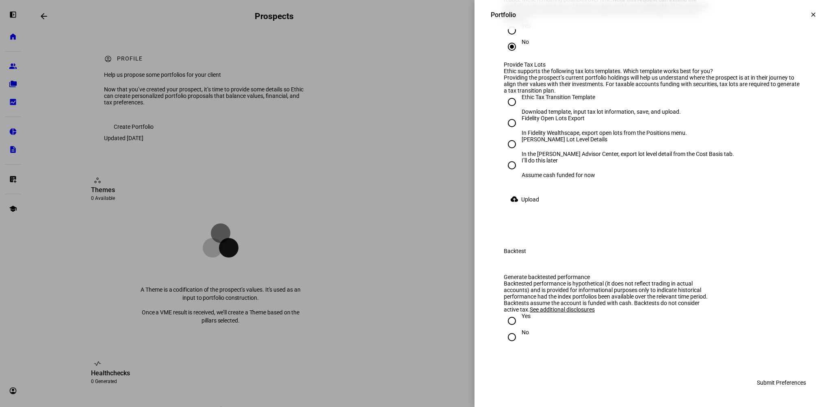
scroll to position [1462, 0]
click at [505, 152] on input "[PERSON_NAME] Lot Level Details In the [PERSON_NAME] Advisor Center, export lot…" at bounding box center [512, 144] width 16 height 16
radio input "true"
click at [530, 208] on span "Upload" at bounding box center [530, 199] width 18 height 16
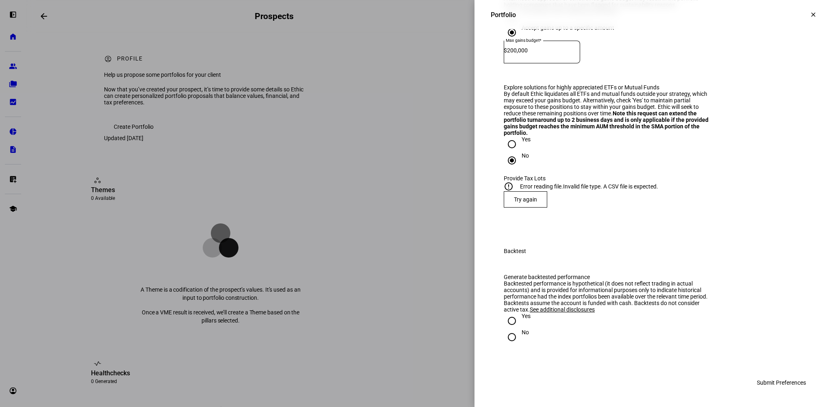
click at [523, 199] on span "Try again" at bounding box center [525, 199] width 23 height 6
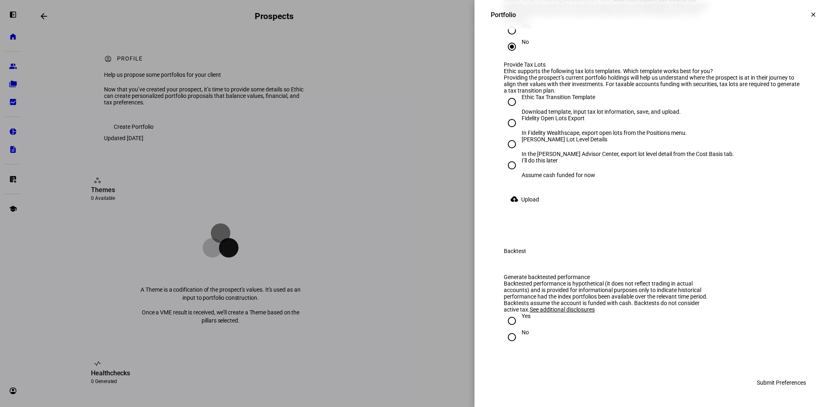
click at [528, 208] on span "Upload" at bounding box center [530, 199] width 18 height 16
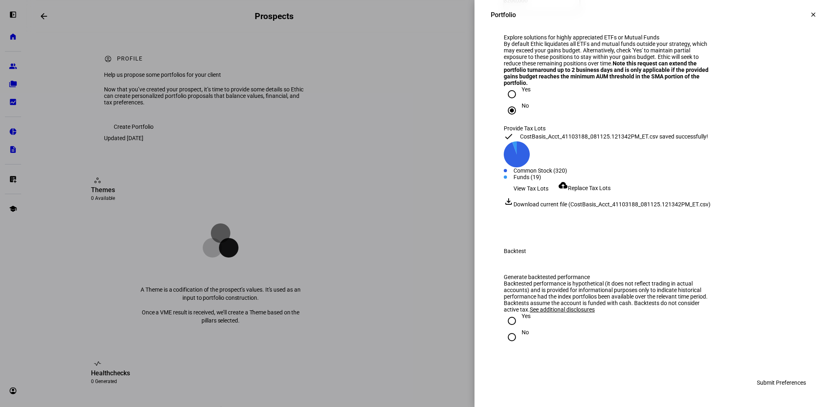
scroll to position [1533, 0]
click at [504, 338] on input "No" at bounding box center [512, 337] width 16 height 16
radio input "true"
click at [778, 382] on span "Submit Preferences" at bounding box center [781, 382] width 49 height 16
